Goal: Task Accomplishment & Management: Use online tool/utility

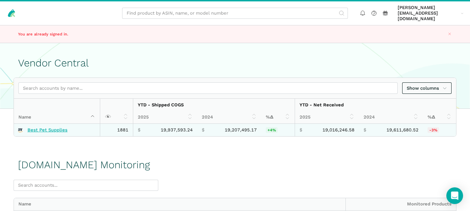
click at [48, 127] on link "Best Pet Supplies" at bounding box center [47, 130] width 40 height 6
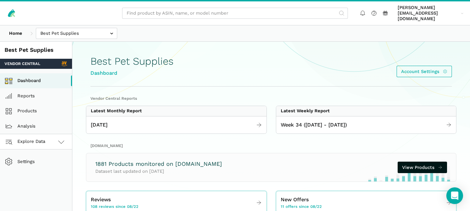
click at [52, 134] on link "Explore Data" at bounding box center [36, 141] width 72 height 15
click at [34, 165] on link "[DOMAIN_NAME]" at bounding box center [36, 172] width 72 height 15
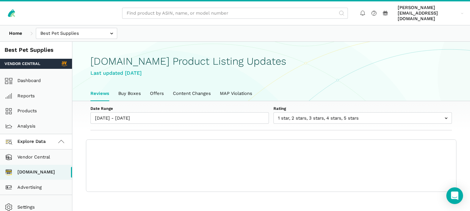
scroll to position [2, 0]
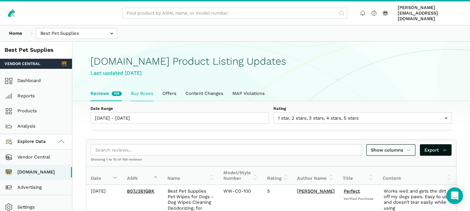
click at [144, 86] on link "Buy Boxes" at bounding box center [142, 93] width 32 height 15
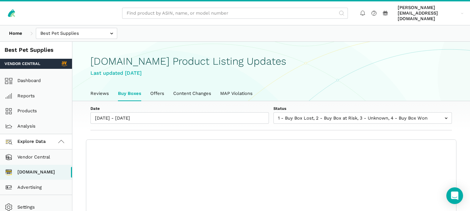
scroll to position [2, 0]
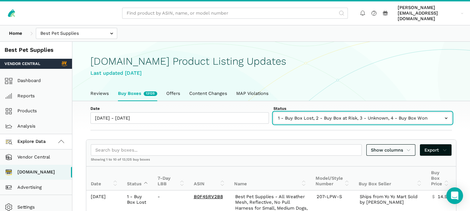
click at [311, 117] on input "text" at bounding box center [362, 117] width 178 height 11
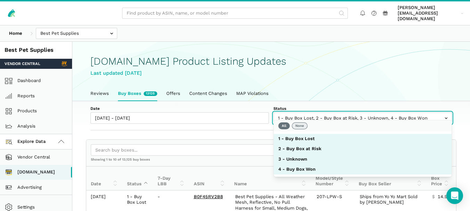
click at [300, 126] on button "None" at bounding box center [300, 125] width 16 height 7
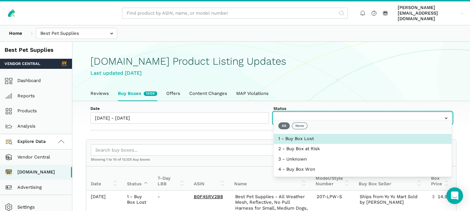
select select "1 - Buy Box Lost"
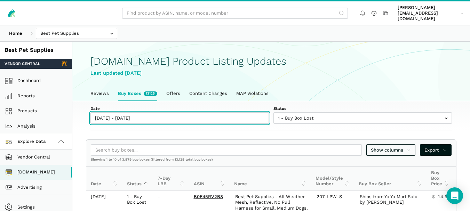
click at [136, 115] on input "[DATE] - [DATE]" at bounding box center [179, 117] width 178 height 11
type input "08/22/2025"
type input "08/28/2025"
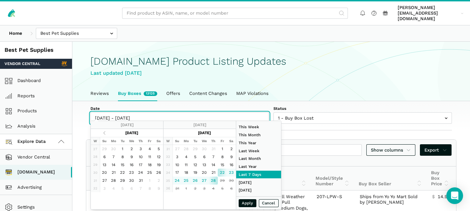
type input "08/28/2025"
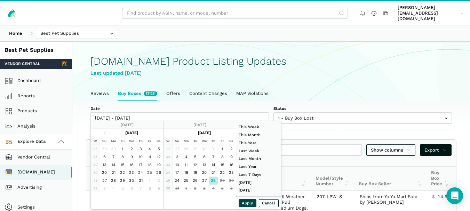
click at [244, 205] on button "Apply" at bounding box center [248, 203] width 18 height 8
type input "08/28/2025 - 08/28/2025"
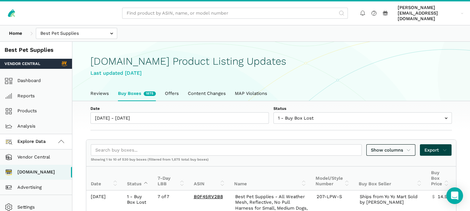
click at [444, 147] on icon at bounding box center [444, 150] width 5 height 7
click at [415, 171] on span "Export as Excel" at bounding box center [423, 168] width 34 height 7
